Goal: Information Seeking & Learning: Learn about a topic

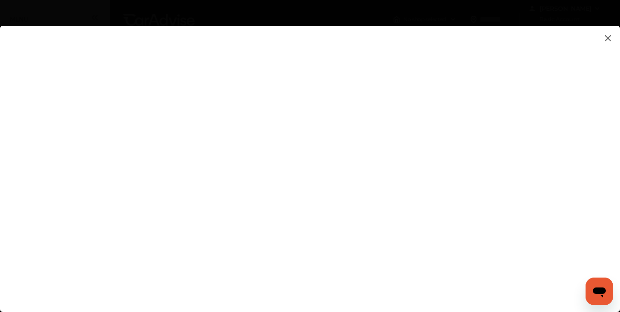
click at [186, 47] on flutter-view at bounding box center [310, 160] width 620 height 269
click at [113, 56] on flutter-view at bounding box center [310, 160] width 620 height 269
click at [599, 294] on icon "Open messaging window" at bounding box center [599, 293] width 13 height 10
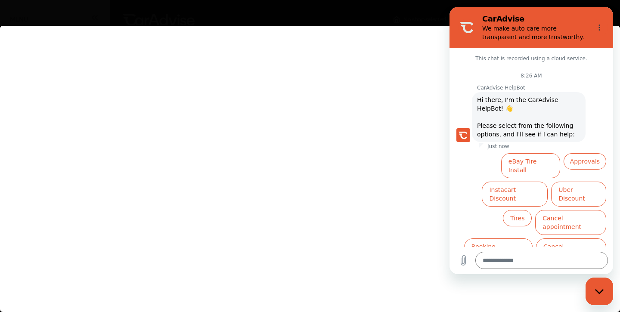
scroll to position [4, 0]
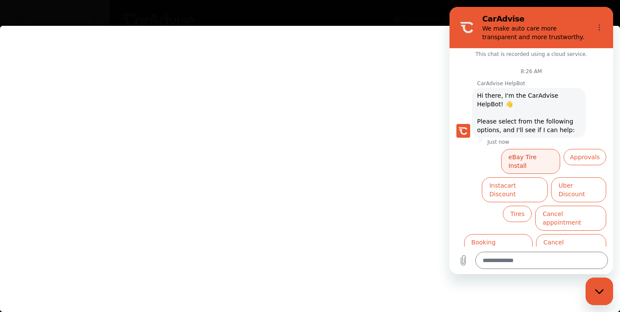
click at [531, 158] on button "eBay Tire Install" at bounding box center [530, 161] width 59 height 25
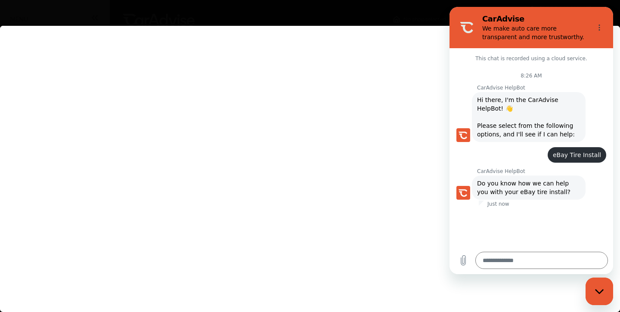
scroll to position [3, 0]
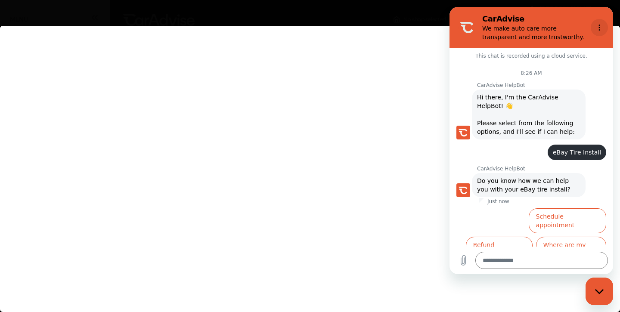
click at [601, 25] on icon "Options menu" at bounding box center [599, 27] width 7 height 7
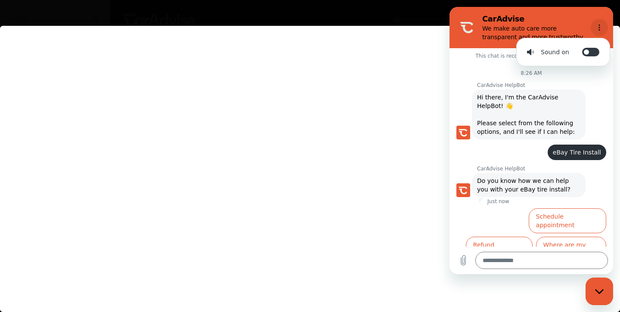
scroll to position [0, 0]
click at [482, 28] on div "CarAdvise We make auto care more transparent and more trustworthy." at bounding box center [531, 28] width 112 height 28
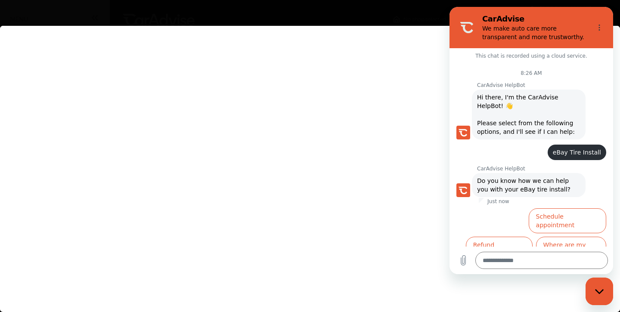
scroll to position [0, 1]
click at [597, 282] on div "Close messaging window" at bounding box center [599, 291] width 26 height 26
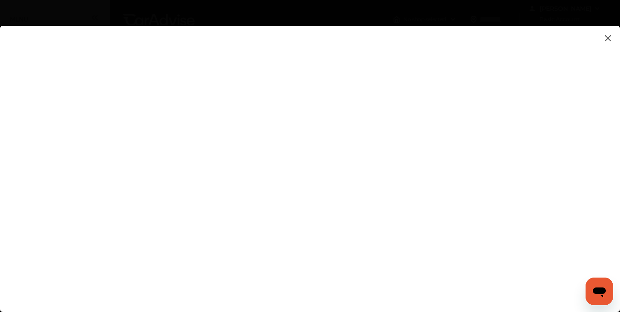
scroll to position [0, 0]
click at [609, 38] on img at bounding box center [608, 38] width 10 height 11
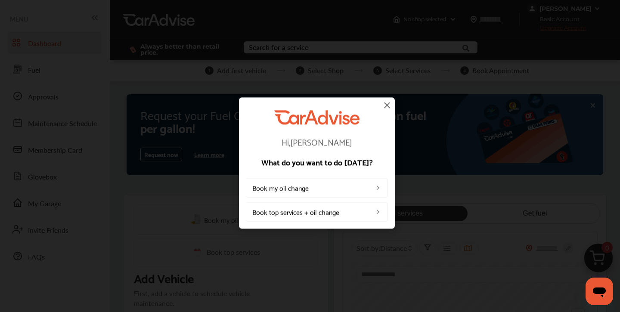
click at [387, 106] on img at bounding box center [387, 105] width 10 height 10
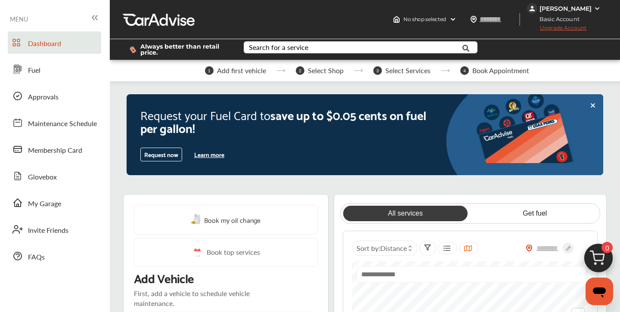
click at [215, 155] on button "Learn more" at bounding box center [209, 154] width 37 height 13
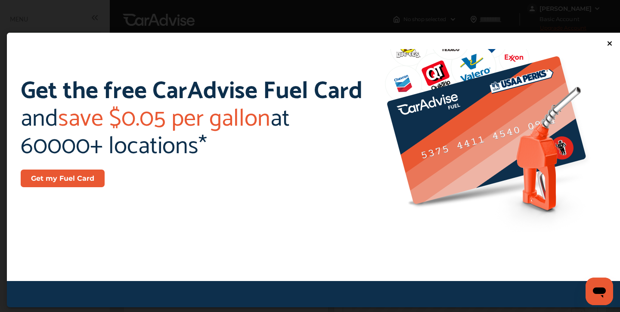
scroll to position [128, 0]
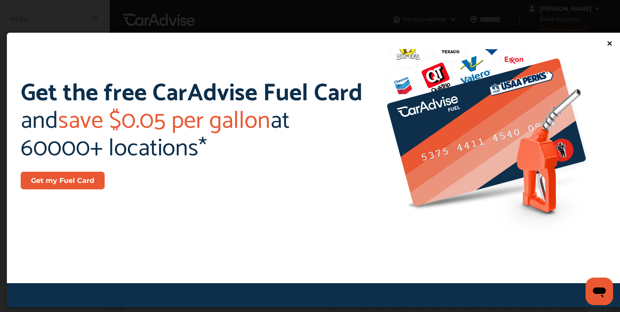
click at [419, 157] on img at bounding box center [503, 129] width 247 height 212
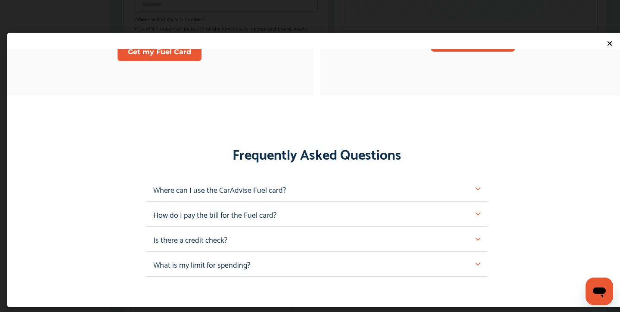
scroll to position [719, 0]
click at [479, 186] on img at bounding box center [477, 188] width 5 height 5
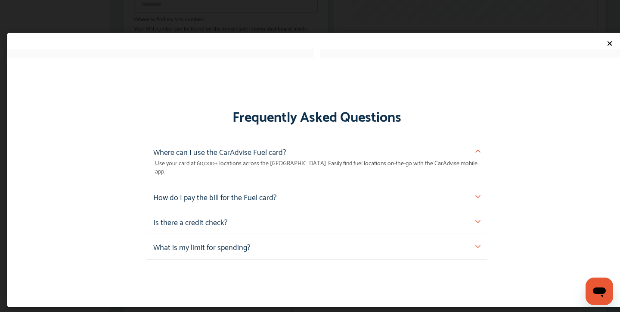
scroll to position [388, 0]
click at [476, 194] on img at bounding box center [477, 196] width 5 height 5
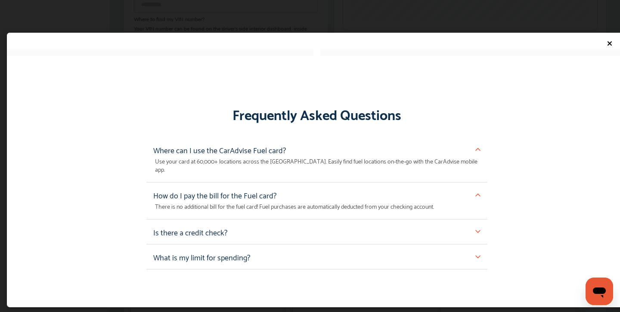
click at [476, 229] on img at bounding box center [477, 231] width 5 height 5
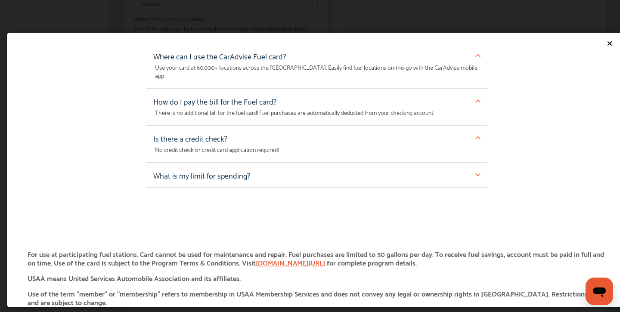
scroll to position [388, 0]
click at [478, 172] on img at bounding box center [477, 174] width 5 height 5
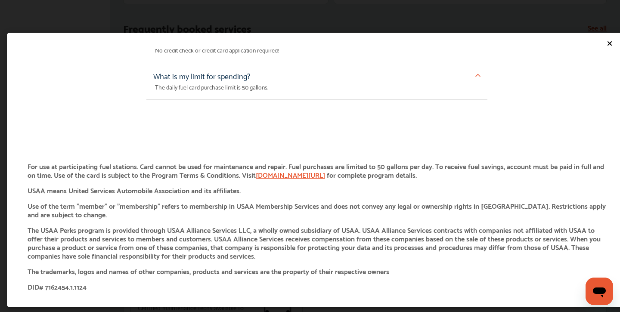
scroll to position [464, 0]
click at [287, 169] on link "[DOMAIN_NAME][URL]" at bounding box center [290, 175] width 69 height 12
type textarea "*"
